Goal: Task Accomplishment & Management: Manage account settings

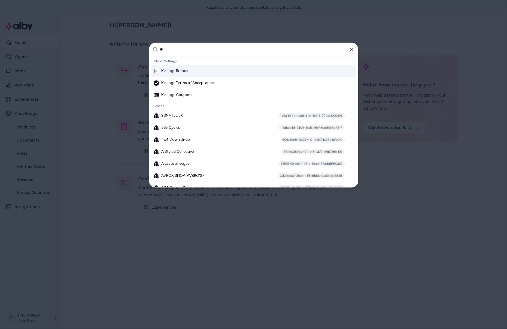
type input "***"
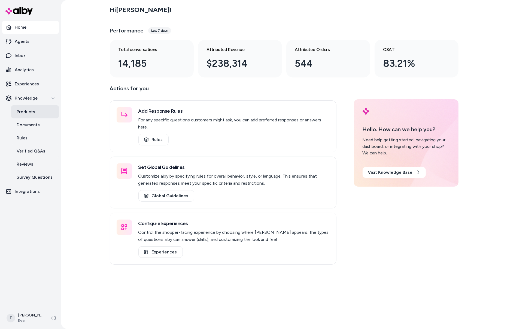
click at [35, 114] on link "Products" at bounding box center [35, 111] width 48 height 13
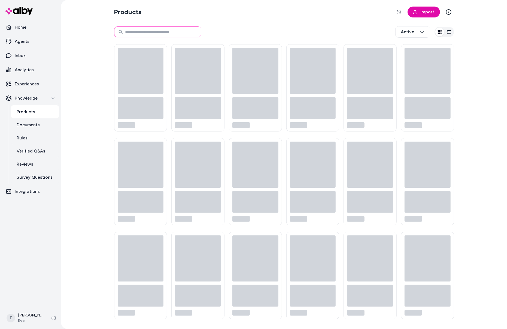
click at [167, 33] on input at bounding box center [157, 31] width 87 height 11
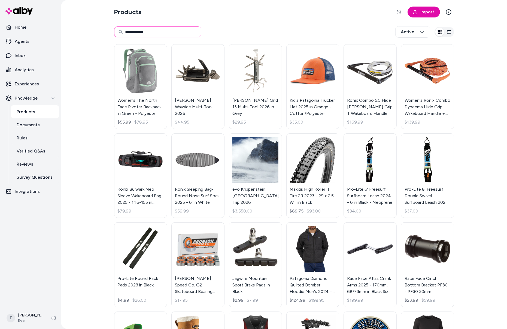
type input "**********"
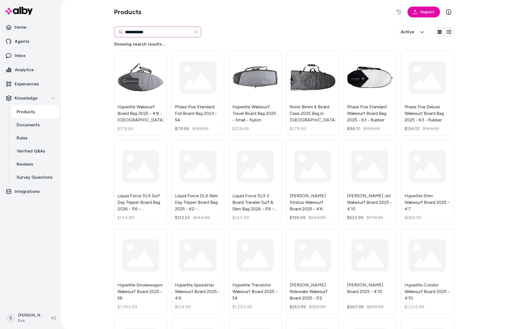
click at [133, 31] on input "**********" at bounding box center [157, 31] width 87 height 11
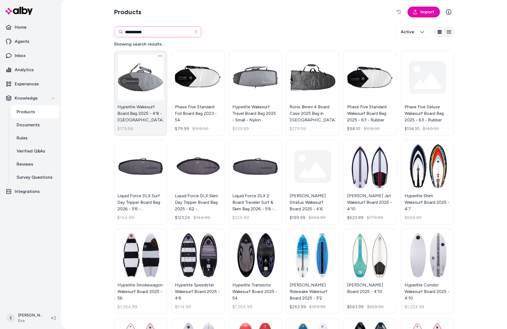
type input "**********"
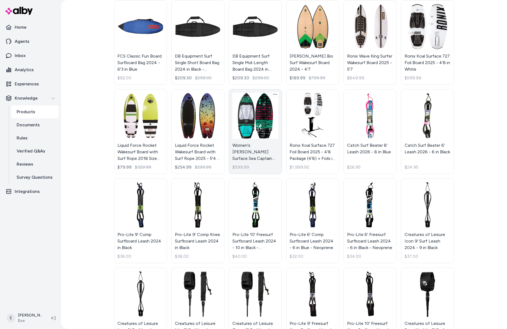
scroll to position [155, 0]
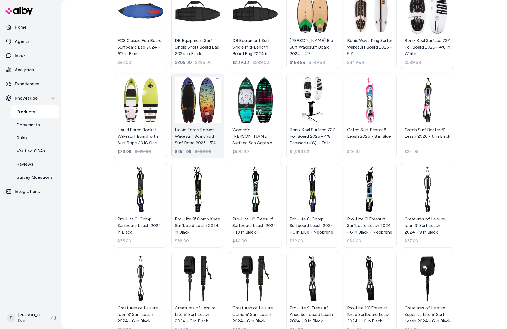
click at [207, 108] on link "Liquid Force Rocket Wakesurf Board with Surf Rope 2025 - 5'4 - Plastic $254.99 …" at bounding box center [197, 116] width 53 height 85
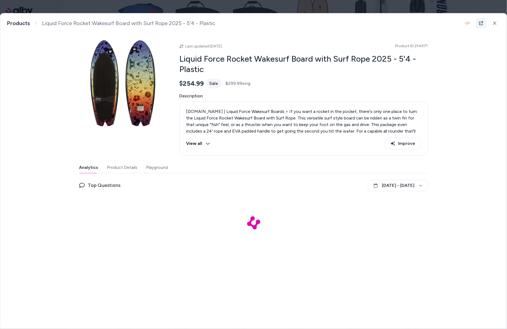
click at [483, 22] on icon at bounding box center [481, 23] width 4 height 4
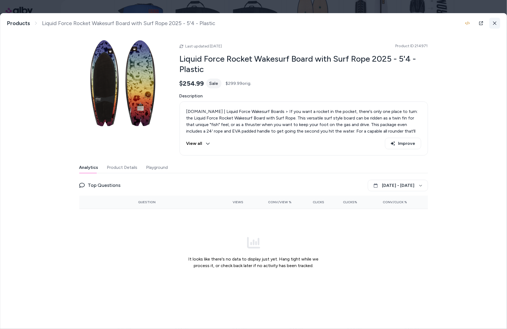
click at [498, 21] on button at bounding box center [494, 23] width 11 height 11
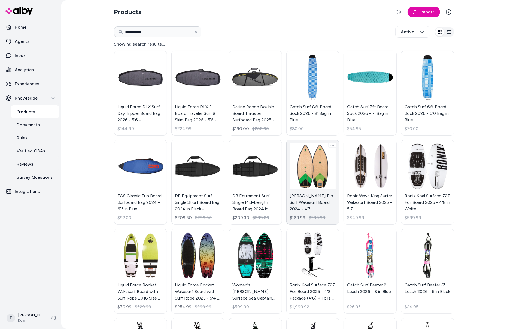
click at [311, 166] on link "Connelly Bio Surf Wakesurf Board 2024 - 4'7 $189.99 $799.99" at bounding box center [312, 182] width 53 height 85
click at [304, 182] on link "Connelly Bio Surf Wakesurf Board 2024 - 4'7 $189.99 $799.99" at bounding box center [312, 182] width 53 height 85
click at [298, 186] on link "Connelly Bio Surf Wakesurf Board 2024 - 4'7 $189.99 $799.99" at bounding box center [312, 182] width 53 height 85
click at [311, 161] on link "Connelly Bio Surf Wakesurf Board 2024 - 4'7 $189.99 $799.99" at bounding box center [312, 182] width 53 height 85
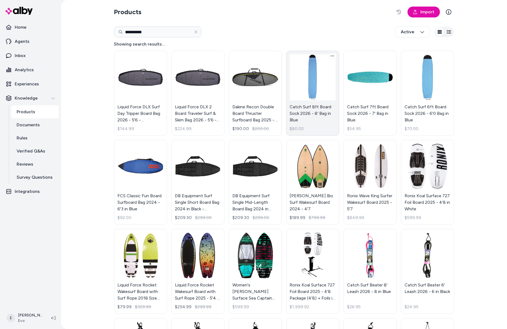
click at [306, 80] on link "Catch Surf 8ft Board Sock 2026 - 8' Bag in Blue $80.00" at bounding box center [312, 93] width 53 height 85
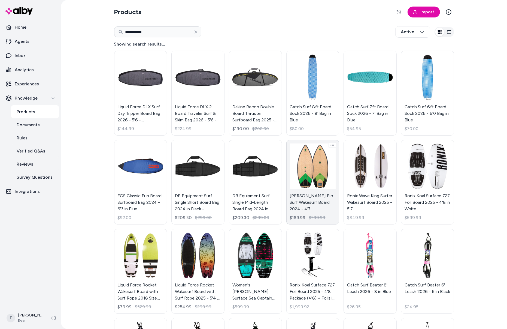
click at [308, 160] on link "Connelly Bio Surf Wakesurf Board 2024 - 4'7 $189.99 $799.99" at bounding box center [312, 182] width 53 height 85
click at [303, 184] on link "Connelly Bio Surf Wakesurf Board 2024 - 4'7 $189.99 $799.99" at bounding box center [312, 182] width 53 height 85
click at [321, 166] on link "Connelly Bio Surf Wakesurf Board 2024 - 4'7 $189.99 $799.99" at bounding box center [312, 182] width 53 height 85
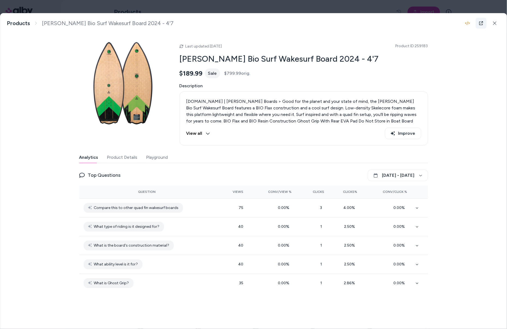
click at [482, 24] on icon at bounding box center [481, 23] width 4 height 4
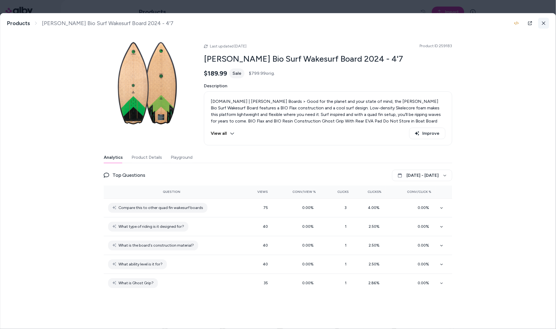
click at [507, 23] on button at bounding box center [544, 23] width 11 height 11
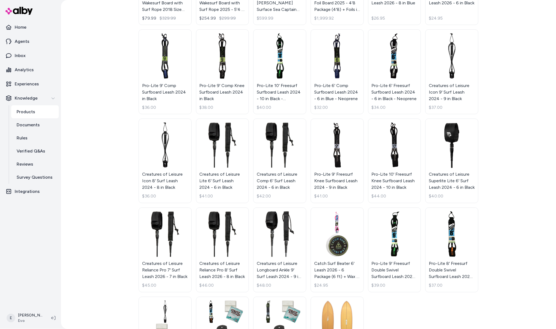
scroll to position [348, 0]
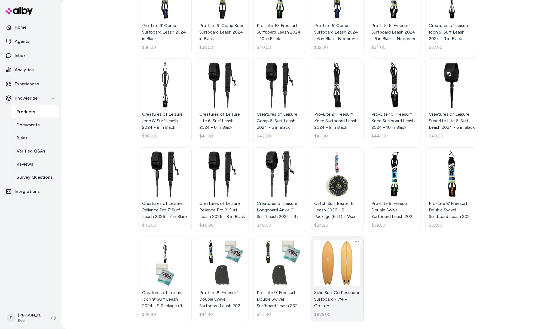
click at [338, 278] on link "Solid Surf Co Pescador Surfboard - 7'4 - Cotton $825.00" at bounding box center [337, 278] width 53 height 85
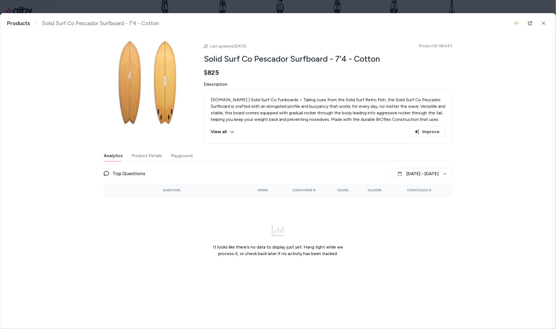
click at [231, 134] on button "View all" at bounding box center [223, 131] width 24 height 11
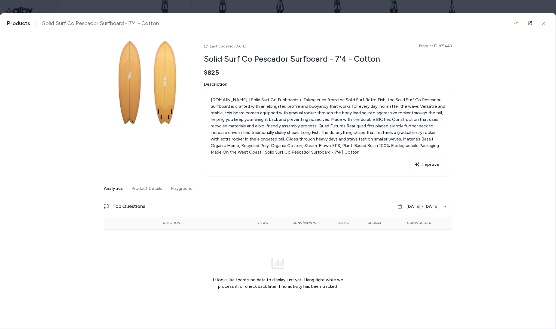
click at [141, 192] on button "Product Details" at bounding box center [147, 188] width 31 height 11
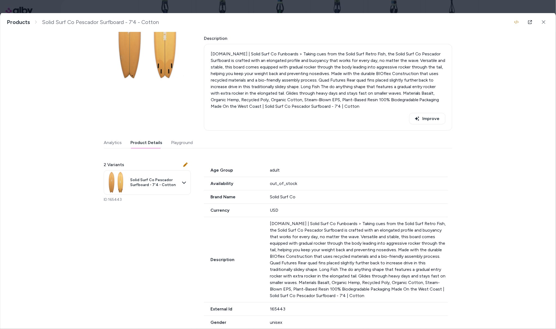
scroll to position [14, 0]
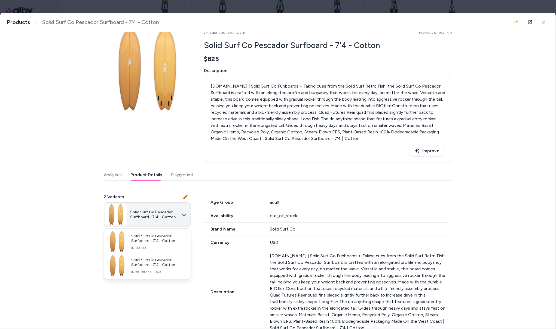
click at [178, 213] on body "**********" at bounding box center [278, 164] width 556 height 329
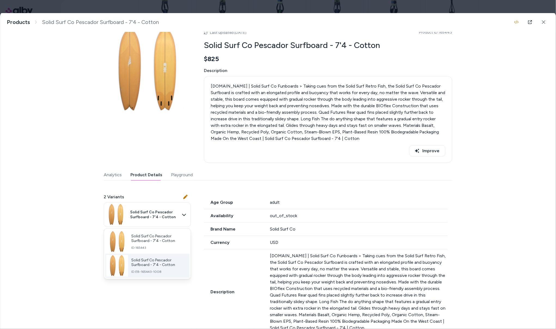
click at [168, 265] on span "Solid Surf Co Pescador Surfboard - 7'4 - Cotton" at bounding box center [158, 262] width 54 height 10
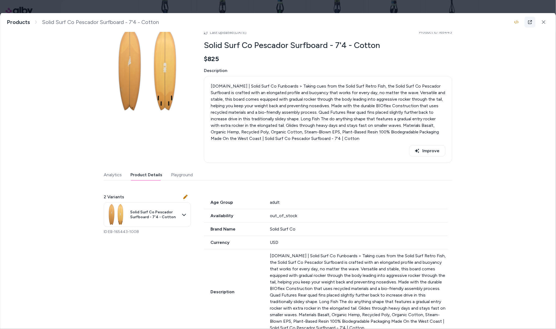
click at [507, 22] on icon at bounding box center [530, 22] width 4 height 4
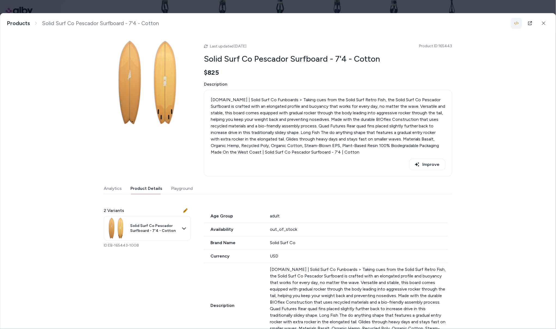
click at [507, 23] on icon "button" at bounding box center [517, 23] width 4 height 4
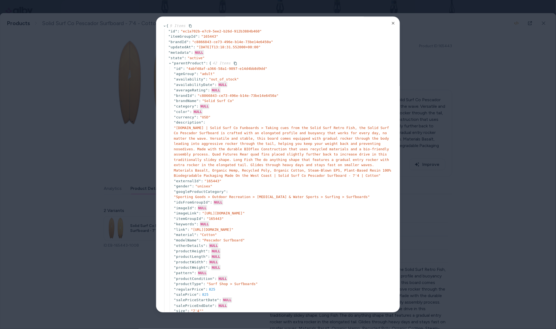
click at [169, 65] on icon at bounding box center [170, 64] width 4 height 4
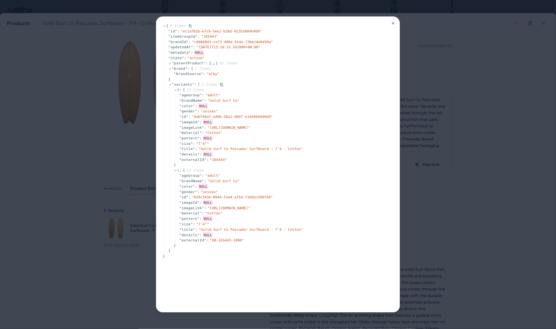
click at [170, 84] on icon at bounding box center [170, 85] width 4 height 4
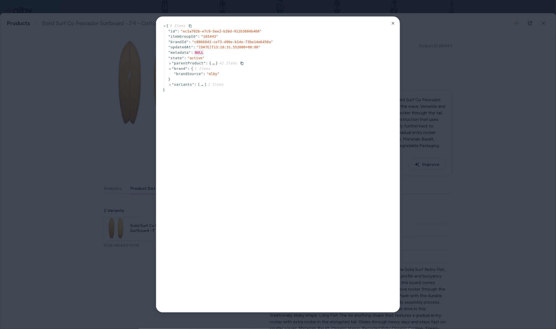
click at [169, 62] on icon at bounding box center [170, 64] width 4 height 4
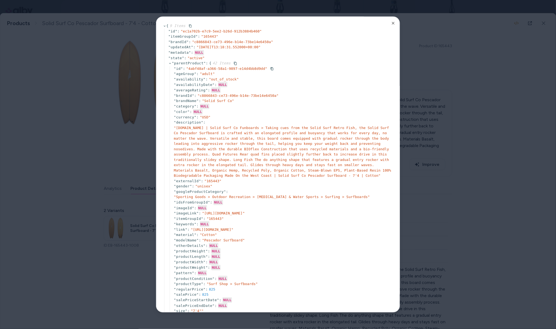
click at [171, 64] on icon at bounding box center [170, 64] width 4 height 4
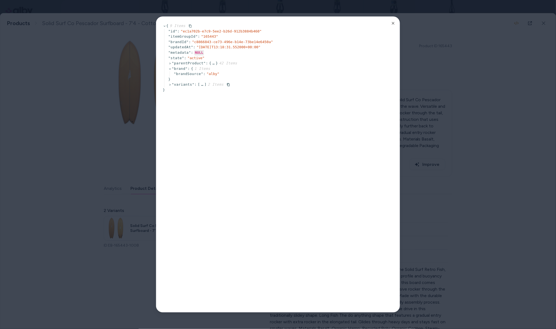
click at [170, 86] on icon at bounding box center [170, 85] width 4 height 4
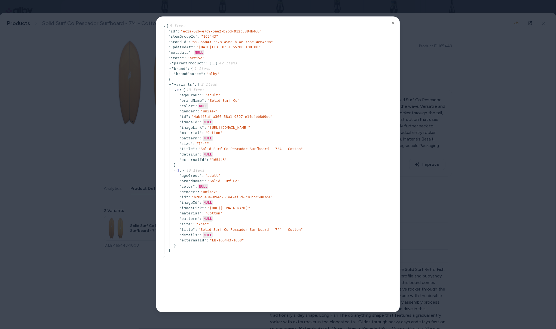
click at [395, 27] on div "{ 9 Items " id " : " ec1a702b-e7c9-5ee2-b26d-912b3884b460 " " itemGroupId " : "…" at bounding box center [278, 164] width 244 height 296
click at [394, 25] on icon "button" at bounding box center [393, 23] width 4 height 4
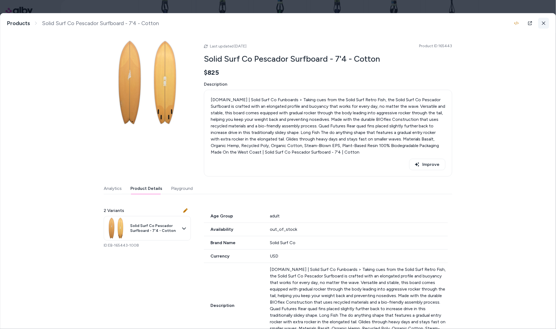
click at [507, 22] on icon at bounding box center [544, 23] width 4 height 4
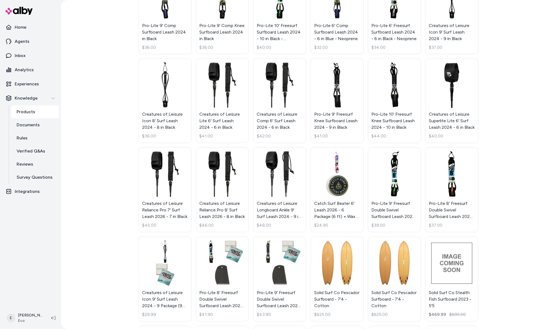
click at [37, 115] on link "Products" at bounding box center [35, 111] width 48 height 13
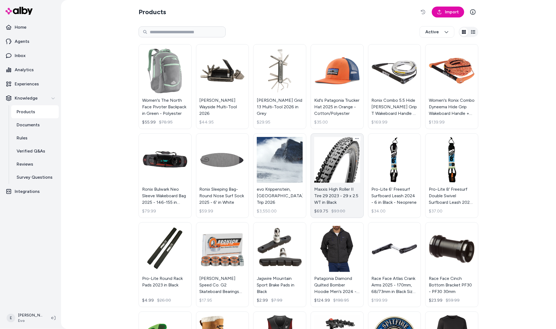
click at [331, 161] on link "Maxxis High Roller II Tire 29 2023 - 29 x 2.5 WT in Black $69.75 $93.00" at bounding box center [337, 175] width 53 height 85
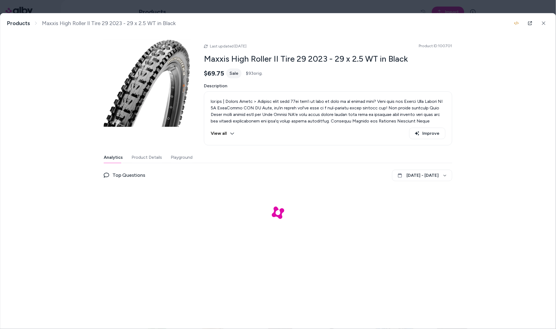
click at [148, 159] on button "Product Details" at bounding box center [147, 157] width 31 height 11
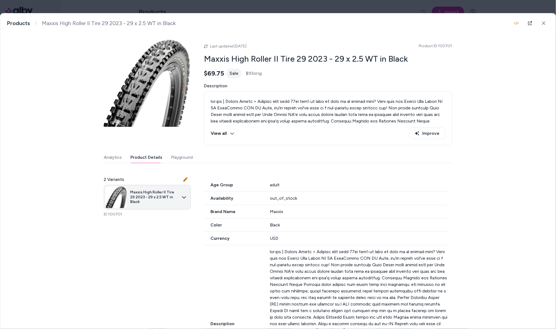
click at [181, 195] on body "Home Agents Inbox Analytics Experiences Knowledge Products Documents Rules Veri…" at bounding box center [278, 164] width 556 height 329
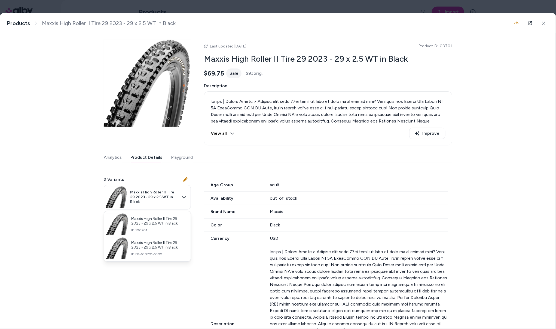
click at [367, 138] on div at bounding box center [278, 164] width 556 height 329
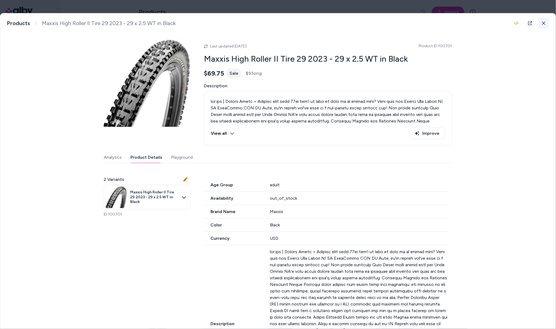
click at [507, 21] on icon at bounding box center [544, 23] width 4 height 4
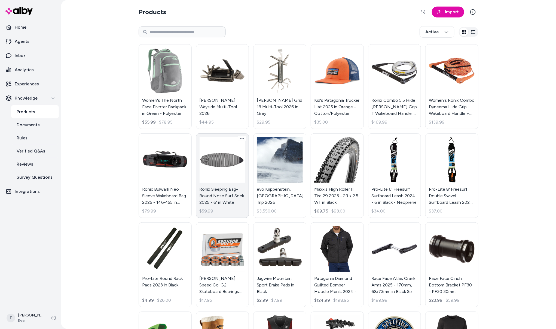
click at [227, 170] on link "Ronix Sleeping Bag- Round Nose Surf Sock 2025 - 6' in White $59.99" at bounding box center [222, 175] width 53 height 85
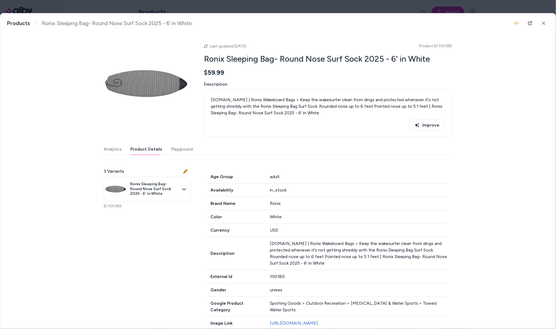
click at [152, 148] on button "Product Details" at bounding box center [146, 149] width 32 height 11
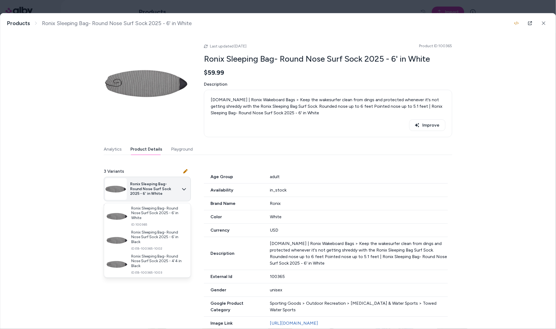
click at [188, 189] on body "Home Agents Inbox Analytics Experiences Knowledge Products Documents Rules Veri…" at bounding box center [278, 164] width 556 height 329
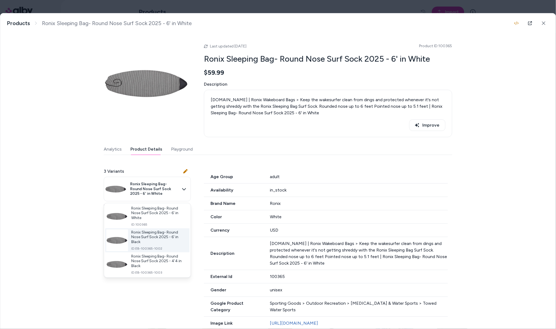
click at [157, 232] on span "Ronix Sleeping Bag- Round Nose Surf Sock 2025 - 6' in Black" at bounding box center [158, 237] width 54 height 14
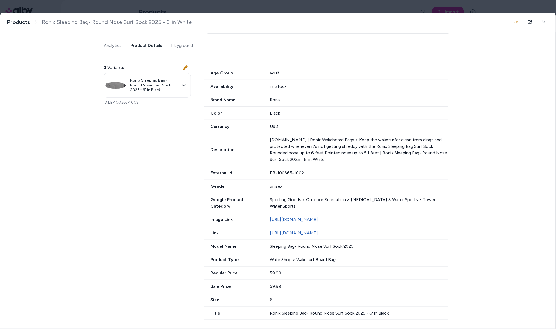
scroll to position [112, 0]
click at [270, 110] on div "Black" at bounding box center [359, 113] width 178 height 7
click at [179, 80] on body "Home Agents Inbox Analytics Experiences Knowledge Products Documents Rules Veri…" at bounding box center [278, 164] width 556 height 329
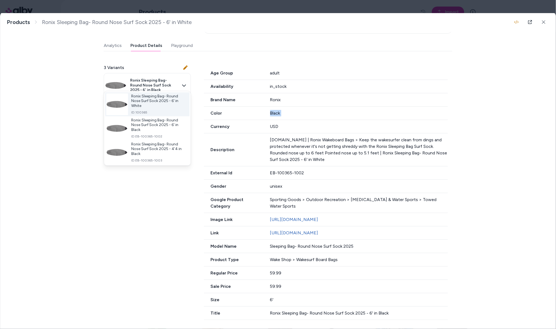
click at [171, 108] on span "Ronix Sleeping Bag- Round Nose Surf Sock 2025 - 6' in White" at bounding box center [158, 101] width 54 height 14
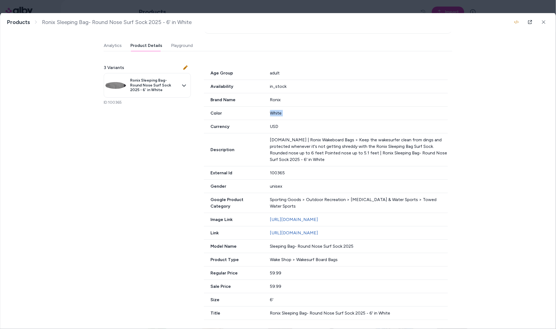
click at [279, 110] on div "White" at bounding box center [359, 113] width 178 height 7
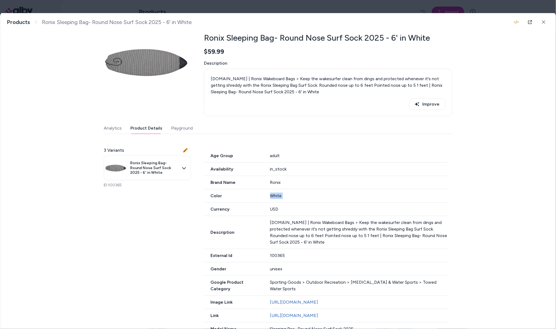
scroll to position [0, 0]
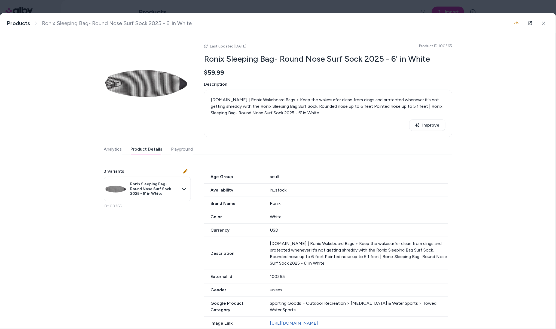
click at [289, 101] on p "evo.com | Ronix Wakeboard Bags > Keep the wakesurfer clean from dings and prote…" at bounding box center [328, 106] width 235 height 20
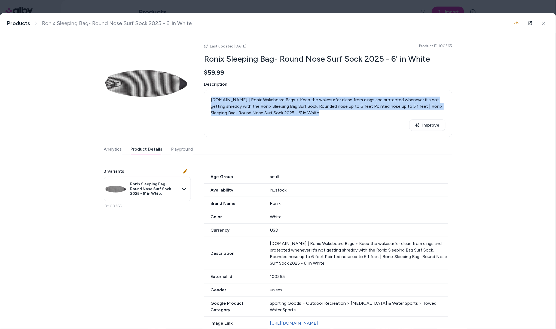
click at [289, 101] on p "evo.com | Ronix Wakeboard Bags > Keep the wakesurfer clean from dings and prote…" at bounding box center [328, 106] width 235 height 20
click at [507, 24] on icon at bounding box center [544, 23] width 4 height 4
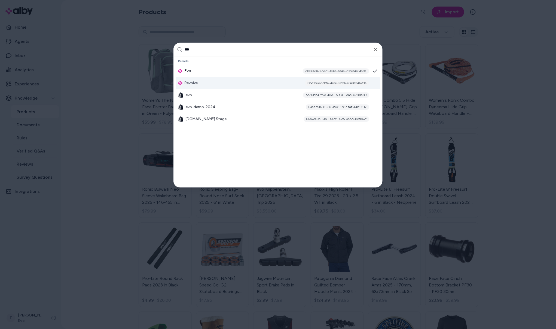
type input "***"
click at [377, 49] on icon "button" at bounding box center [376, 49] width 4 height 4
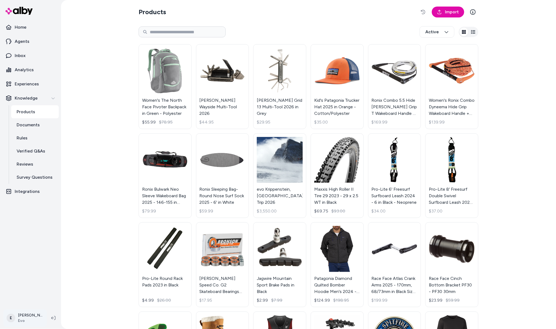
click at [30, 319] on html "Home Agents Inbox Analytics Experiences Knowledge Products Documents Rules Veri…" at bounding box center [278, 164] width 556 height 329
click at [43, 260] on link "Settings" at bounding box center [41, 255] width 70 height 13
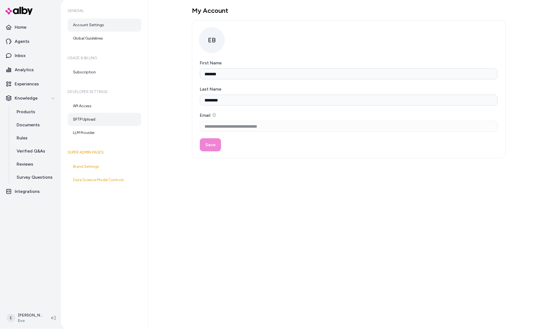
click at [98, 118] on link "SFTP Upload" at bounding box center [105, 119] width 74 height 13
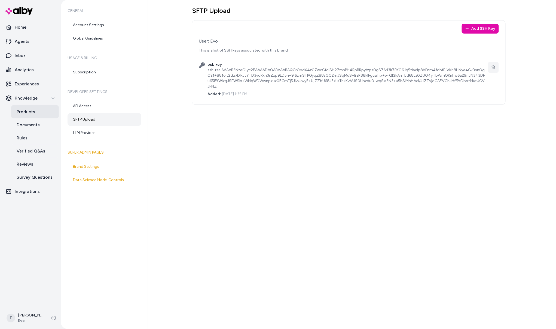
click at [37, 114] on link "Products" at bounding box center [35, 111] width 48 height 13
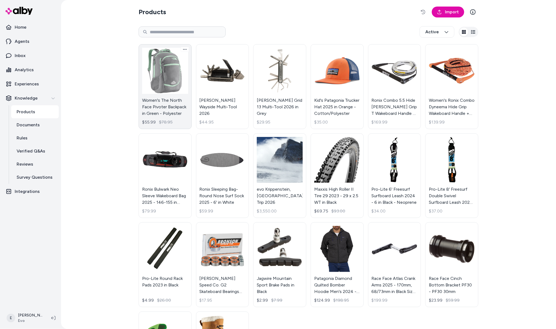
click at [181, 81] on link "Women's The North Face Pivoter Backpack in Green - Polyester $55.99 $78.95" at bounding box center [165, 86] width 53 height 85
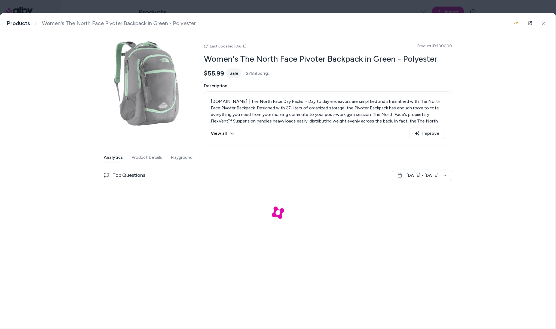
click at [140, 160] on button "Product Details" at bounding box center [147, 157] width 31 height 11
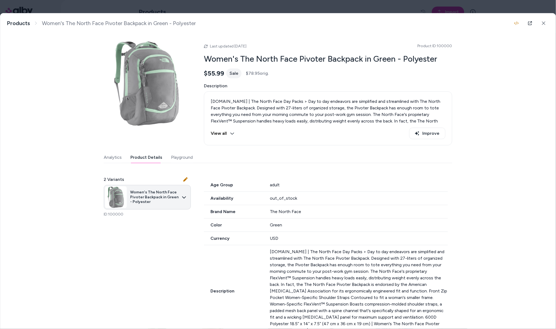
click at [175, 203] on body "Home Agents Inbox Analytics Experiences Knowledge Products Documents Rules Veri…" at bounding box center [278, 164] width 556 height 329
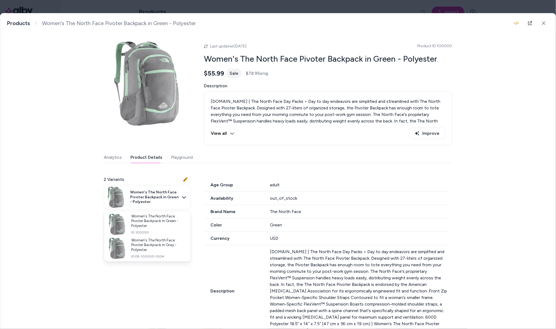
click at [481, 54] on div at bounding box center [278, 164] width 556 height 329
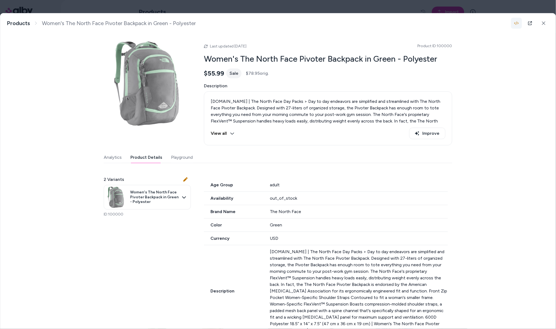
click at [507, 23] on icon "button" at bounding box center [517, 23] width 4 height 4
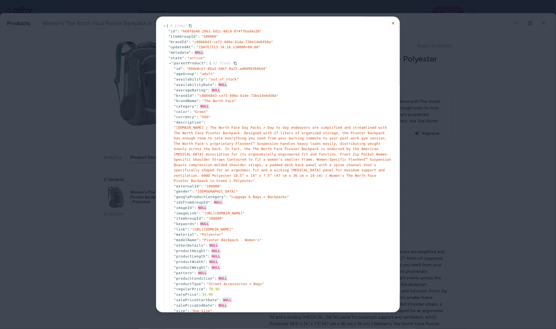
click at [168, 64] on div "" id " : " 660f8a46-29b1-5d1c-88c0-074f7bad4a38 " " itemGroupId " : " 100000 " …" at bounding box center [278, 305] width 229 height 553
click at [169, 64] on icon at bounding box center [170, 64] width 4 height 4
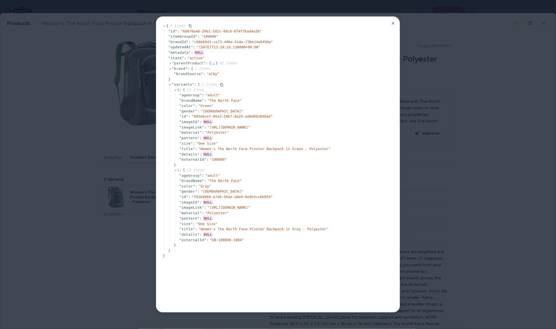
click at [170, 86] on icon at bounding box center [170, 85] width 4 height 4
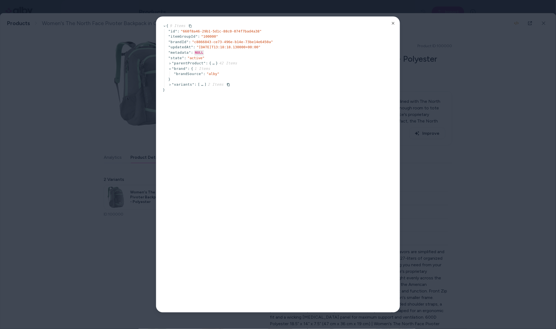
click at [171, 86] on icon at bounding box center [170, 85] width 4 height 4
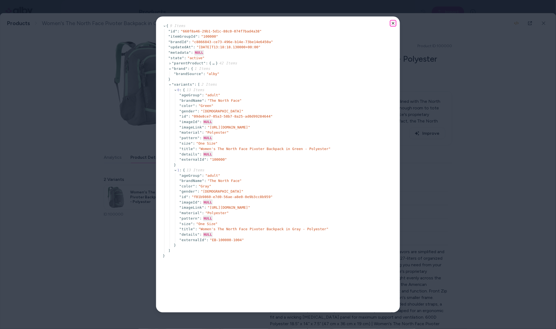
click at [393, 24] on icon "button" at bounding box center [393, 23] width 4 height 4
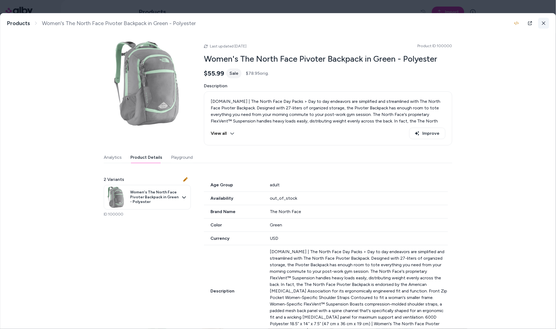
click at [507, 23] on button at bounding box center [544, 23] width 11 height 11
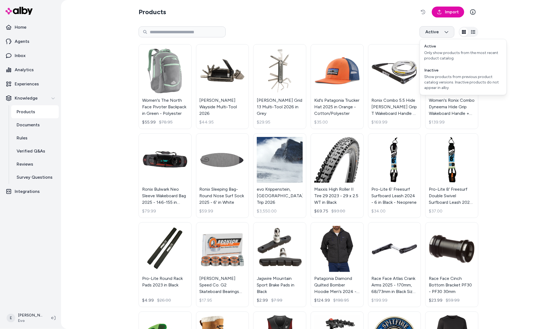
click at [429, 32] on html "Home Agents Inbox Analytics Experiences Knowledge Products Documents Rules Veri…" at bounding box center [278, 164] width 556 height 329
click at [442, 82] on div "Show products from previous product catalog versions. Inactive products do not …" at bounding box center [463, 82] width 78 height 16
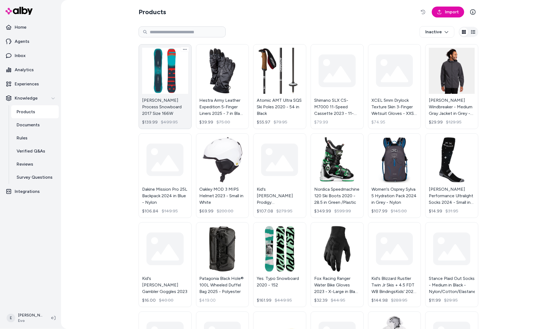
click at [163, 79] on link "Burton Process Snowboard 2017 Size 166W $139.99 $499.95" at bounding box center [165, 86] width 53 height 85
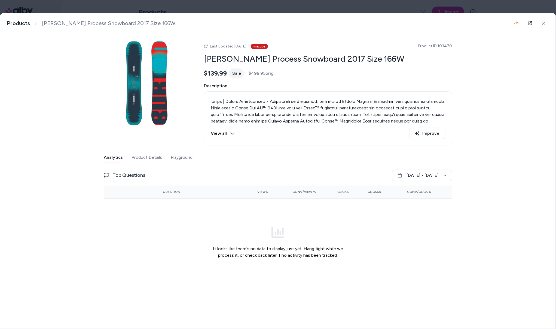
click at [190, 155] on button "Playground" at bounding box center [182, 157] width 22 height 11
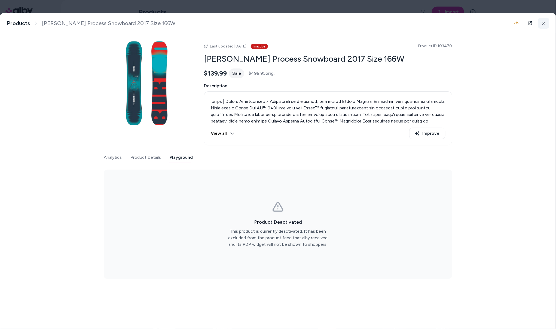
click at [507, 23] on icon at bounding box center [544, 23] width 4 height 4
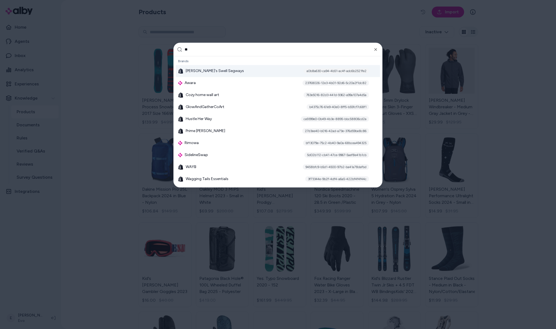
type input "***"
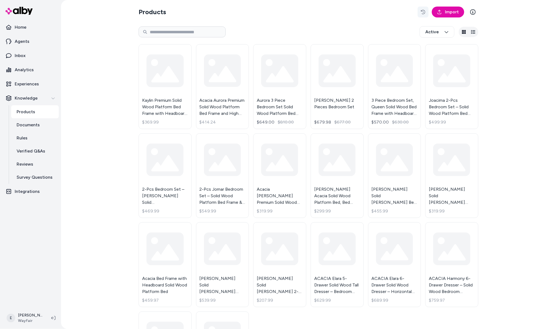
click at [425, 14] on icon "button" at bounding box center [423, 12] width 4 height 4
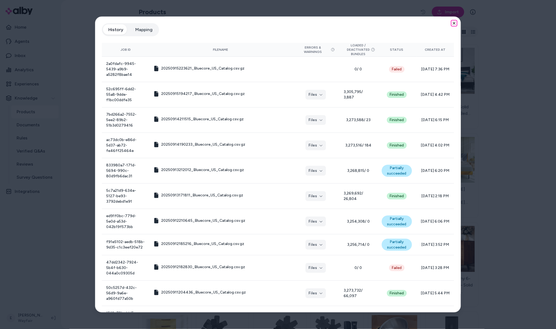
click at [453, 24] on icon "button" at bounding box center [454, 23] width 4 height 4
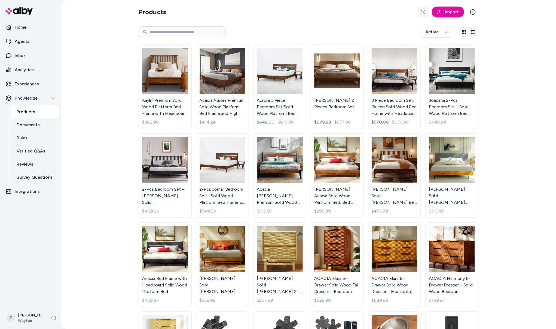
click at [422, 11] on icon "button" at bounding box center [423, 12] width 4 height 4
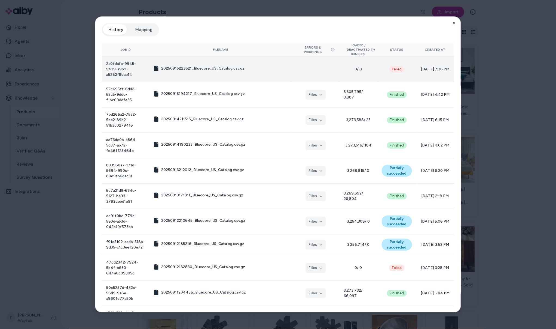
click at [120, 67] on td "2a0fdafc-9945-5439-a9b9-a5282f8bae14" at bounding box center [125, 69] width 47 height 25
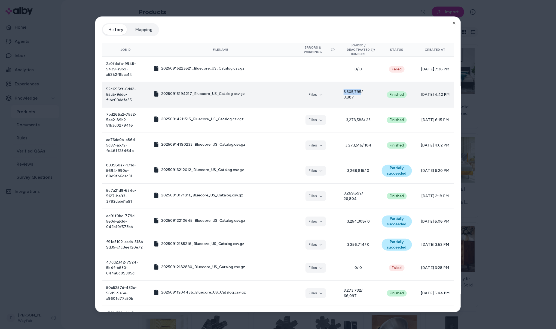
drag, startPoint x: 342, startPoint y: 83, endPoint x: 360, endPoint y: 86, distance: 18.8
click at [360, 86] on td "3,305,795 / 3,887" at bounding box center [358, 94] width 38 height 25
drag, startPoint x: 353, startPoint y: 90, endPoint x: 341, endPoint y: 92, distance: 12.3
click at [341, 92] on td "3,305,795 / 3,887" at bounding box center [358, 94] width 38 height 25
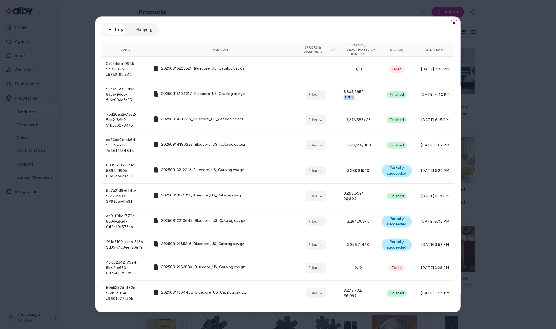
click at [456, 23] on icon "button" at bounding box center [454, 23] width 4 height 4
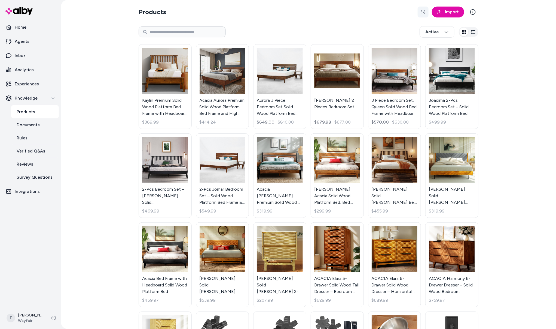
click at [424, 13] on icon "button" at bounding box center [423, 12] width 4 height 4
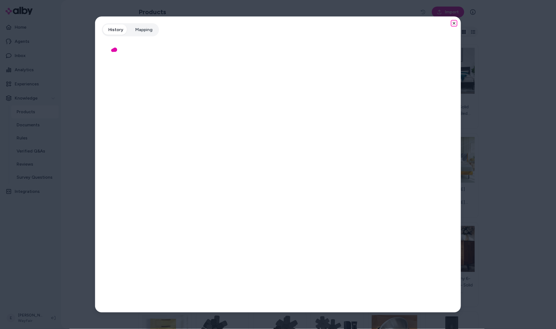
click at [456, 22] on icon "button" at bounding box center [454, 23] width 4 height 4
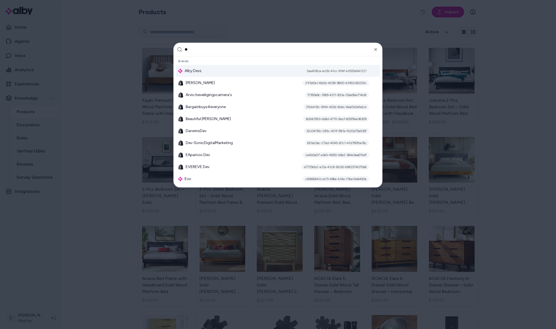
type input "*"
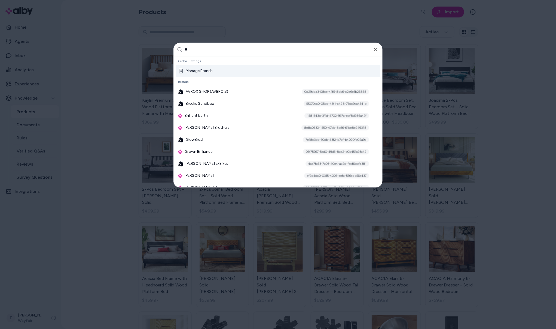
scroll to position [80, 0]
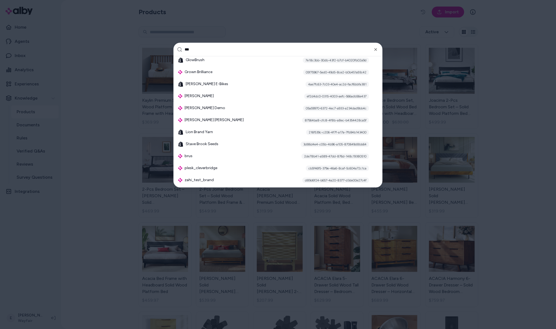
type input "****"
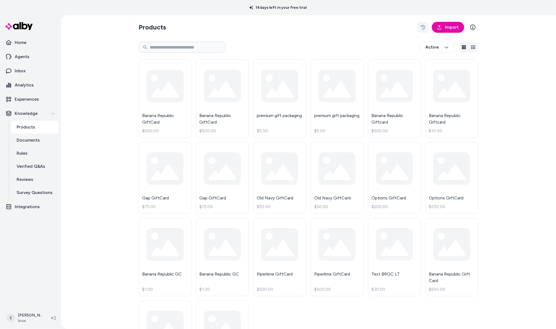
click at [421, 27] on icon "button" at bounding box center [423, 27] width 4 height 4
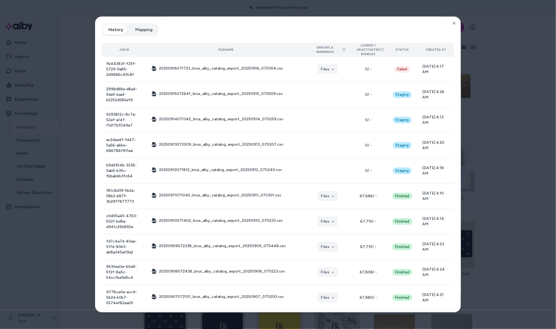
drag, startPoint x: 312, startPoint y: 47, endPoint x: 335, endPoint y: 52, distance: 23.6
click at [335, 52] on button "Errors & Warnings" at bounding box center [328, 49] width 37 height 9
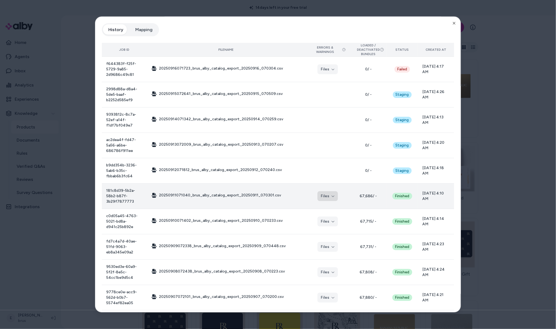
click at [323, 192] on button "Files" at bounding box center [328, 196] width 20 height 10
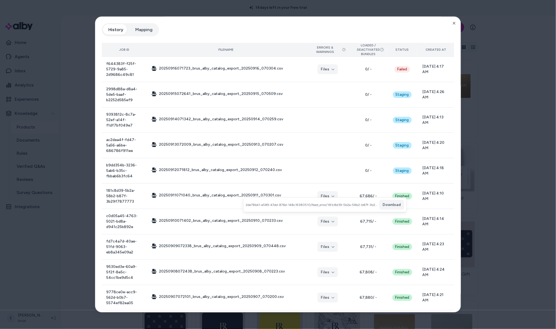
click at [299, 204] on span "2de78b41-a589-47dd-876d-148c19380510/feed_error/181c8d39-5b2a-58b2-b87f-3b29f78…" at bounding box center [312, 204] width 132 height 4
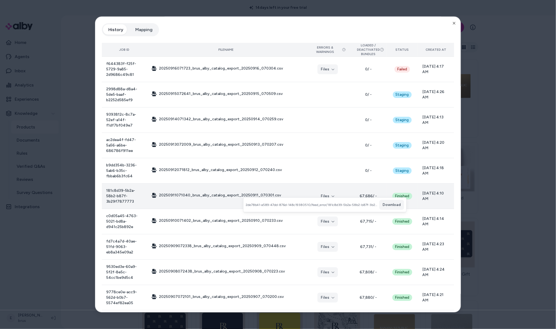
click at [427, 195] on span "[DATE] 4:10 AM" at bounding box center [437, 195] width 28 height 11
click at [320, 192] on button "Files" at bounding box center [328, 196] width 20 height 10
click at [357, 193] on span "67,686 / -" at bounding box center [369, 195] width 28 height 5
drag, startPoint x: 357, startPoint y: 191, endPoint x: 371, endPoint y: 193, distance: 13.8
click at [371, 193] on span "67,686 / -" at bounding box center [369, 195] width 28 height 5
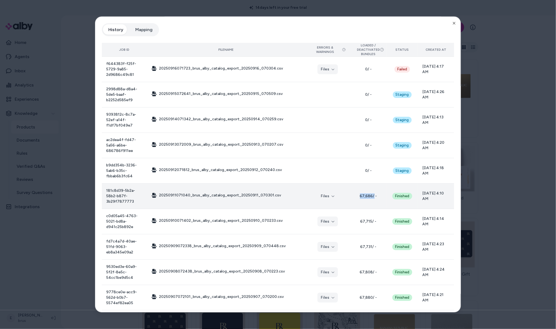
click at [364, 193] on span "67,686 / -" at bounding box center [369, 195] width 28 height 5
click at [361, 193] on span "67,686 / -" at bounding box center [369, 195] width 28 height 5
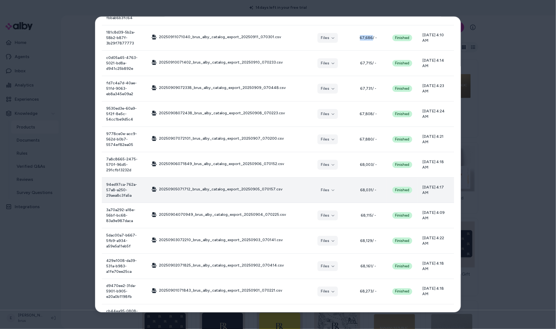
scroll to position [160, 0]
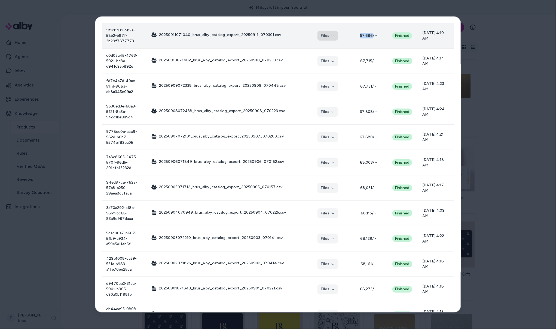
click at [324, 31] on button "Files" at bounding box center [328, 36] width 20 height 10
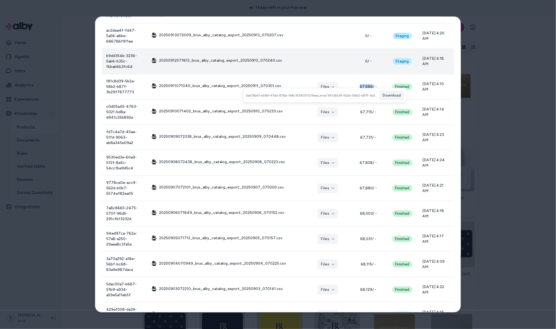
scroll to position [0, 0]
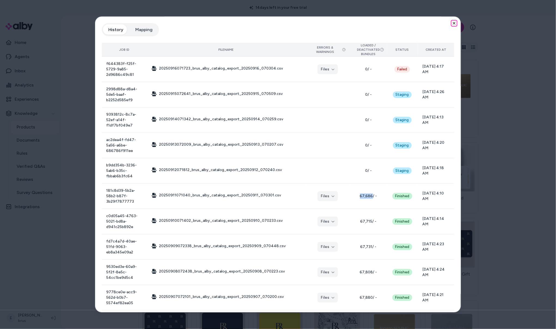
click at [453, 23] on icon "button" at bounding box center [454, 23] width 4 height 4
